Goal: Task Accomplishment & Management: Manage account settings

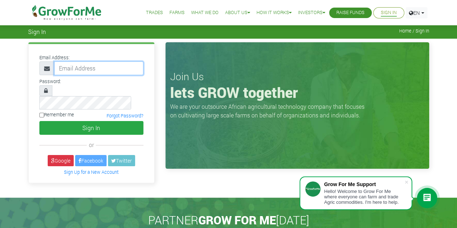
type input "233242564484@growforme.com"
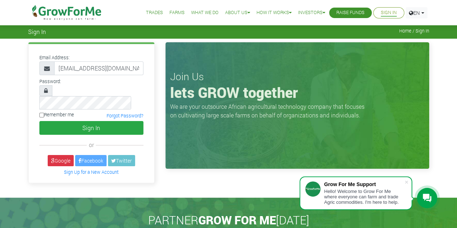
click at [39, 111] on div "Remember me Forgot Password?" at bounding box center [91, 116] width 115 height 10
click at [41, 113] on input "Remember me" at bounding box center [41, 115] width 5 height 5
checkbox input "true"
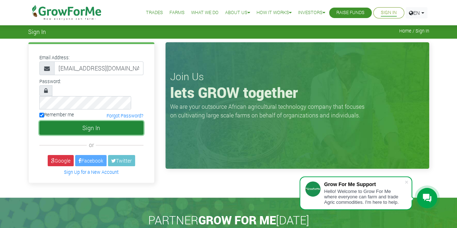
click at [93, 121] on button "Sign In" at bounding box center [91, 128] width 104 height 14
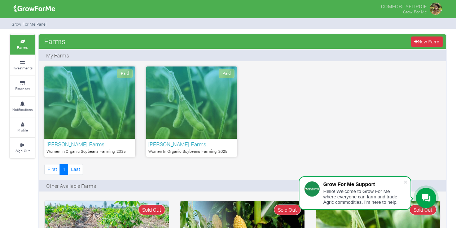
drag, startPoint x: 0, startPoint y: 0, endPoint x: 97, endPoint y: 107, distance: 144.9
click at [97, 107] on div "Paid" at bounding box center [89, 102] width 91 height 72
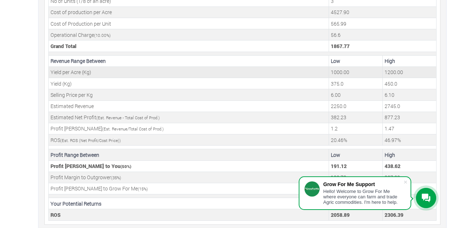
scroll to position [292, 0]
click at [406, 182] on span at bounding box center [405, 181] width 7 height 7
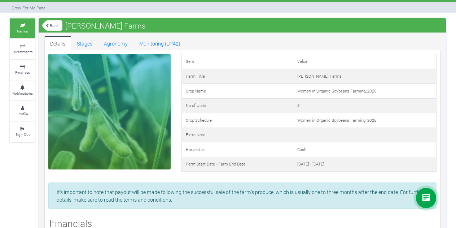
scroll to position [0, 0]
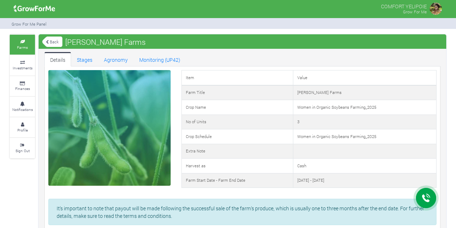
click at [54, 45] on link "Back" at bounding box center [52, 42] width 20 height 12
click at [49, 42] on link "Back" at bounding box center [52, 42] width 20 height 12
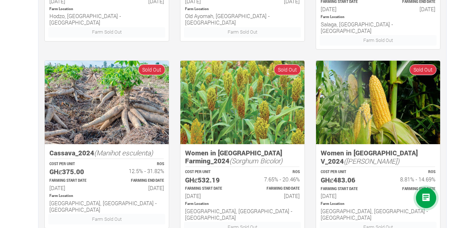
scroll to position [534, 0]
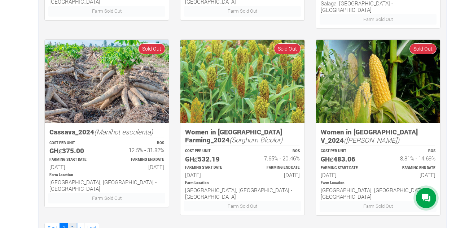
click at [71, 223] on link "2" at bounding box center [72, 228] width 9 height 10
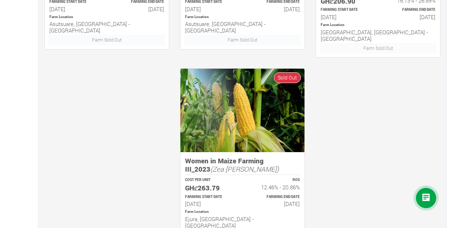
scroll to position [534, 0]
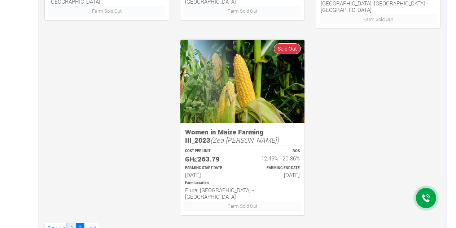
click at [72, 223] on link "1" at bounding box center [72, 228] width 9 height 10
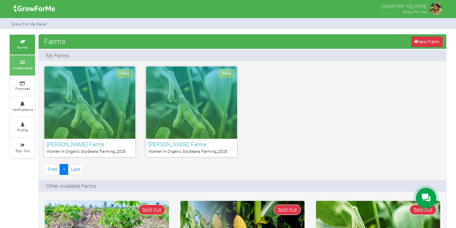
click at [22, 62] on icon at bounding box center [23, 63] width 22 height 4
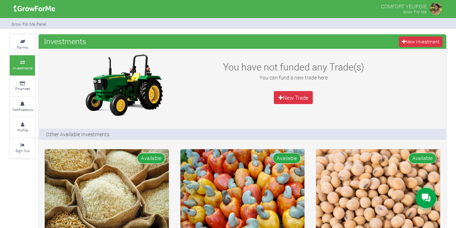
click at [441, 9] on img at bounding box center [436, 8] width 14 height 14
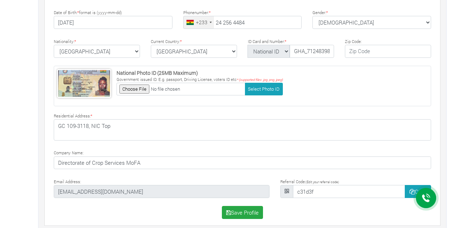
scroll to position [212, 0]
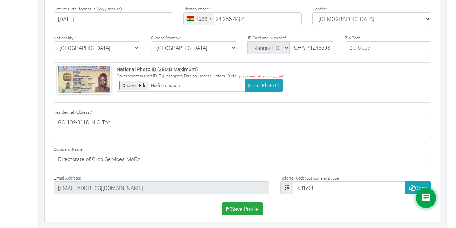
drag, startPoint x: 125, startPoint y: 185, endPoint x: 28, endPoint y: 69, distance: 151.5
click at [25, 70] on div "Farms Investments Finances Notifications Profile Sign Out COMFORT YELIPOIE" at bounding box center [228, 26] width 448 height 408
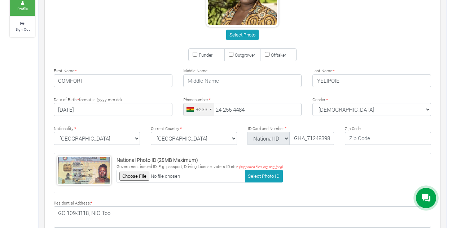
scroll to position [0, 0]
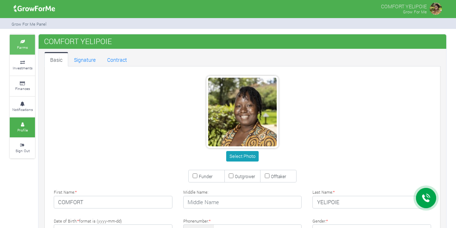
click at [32, 48] on link "Farms" at bounding box center [22, 45] width 25 height 20
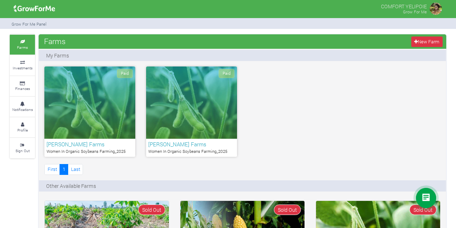
click at [433, 9] on img at bounding box center [436, 8] width 14 height 14
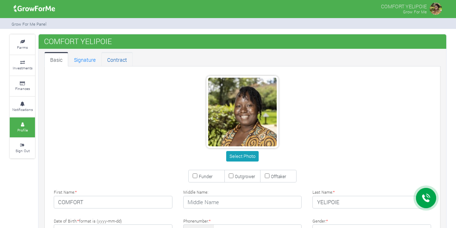
click at [118, 57] on link "Contract" at bounding box center [116, 59] width 31 height 14
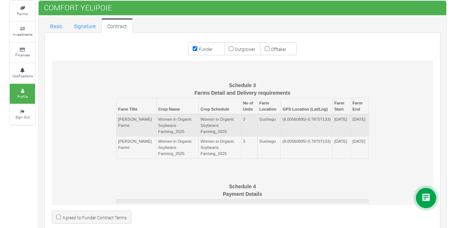
scroll to position [61, 0]
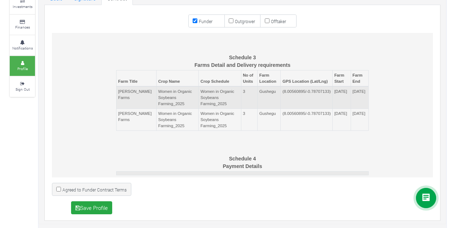
click at [58, 188] on input "Agreed to Funder Contract Terms" at bounding box center [58, 189] width 5 height 5
checkbox input "true"
click at [97, 207] on button "Save Profile" at bounding box center [92, 207] width 42 height 13
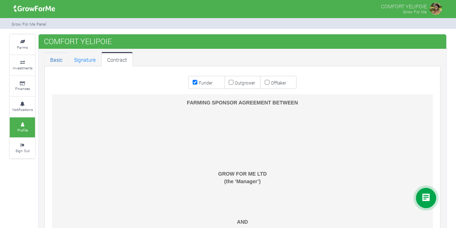
click at [62, 59] on link "Basic" at bounding box center [56, 59] width 24 height 14
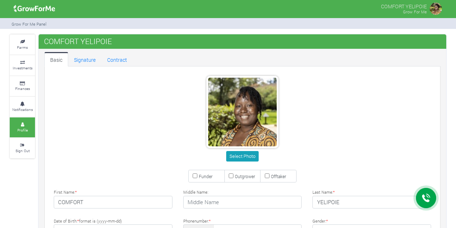
type input "24 256 4484"
click at [25, 48] on small "Farms" at bounding box center [22, 47] width 11 height 5
